Goal: Find specific page/section: Find specific page/section

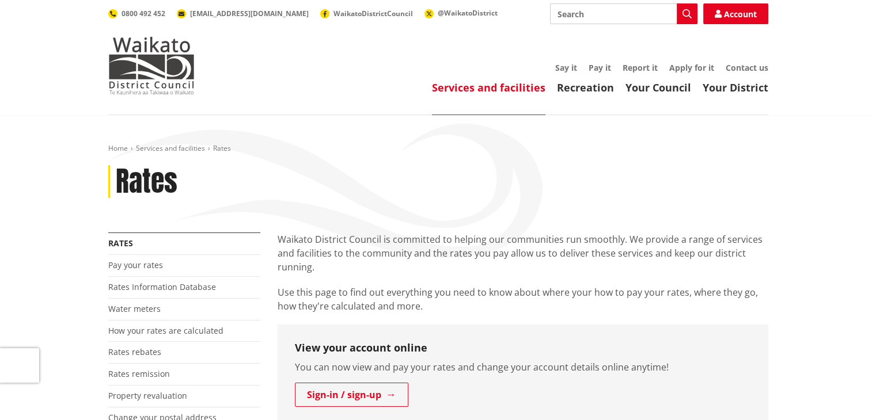
click at [643, 15] on input "Search" at bounding box center [623, 13] width 147 height 21
type input "solicitors statement"
click at [687, 13] on icon "button" at bounding box center [687, 13] width 9 height 9
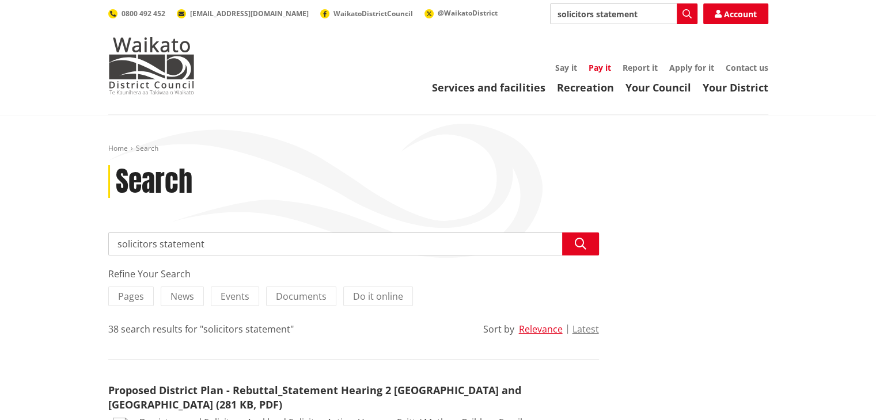
click at [592, 67] on link "Pay it" at bounding box center [600, 67] width 22 height 11
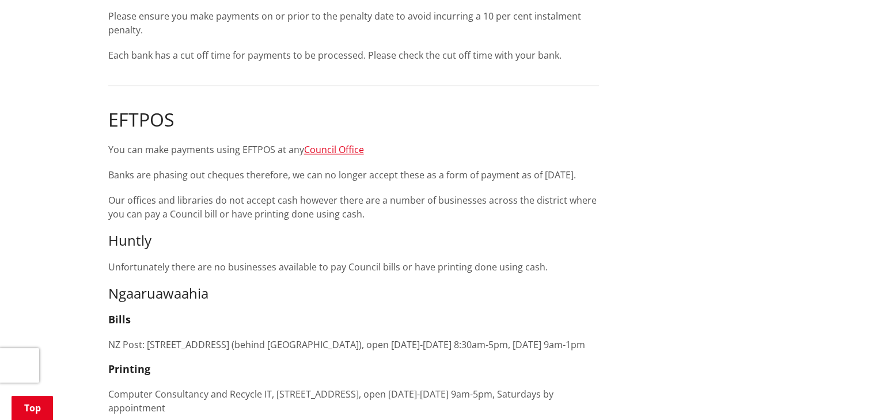
scroll to position [1801, 0]
